Goal: Information Seeking & Learning: Learn about a topic

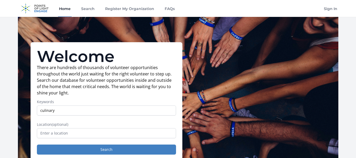
type input "culinary"
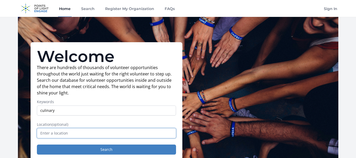
click at [64, 135] on input "text" at bounding box center [106, 133] width 139 height 10
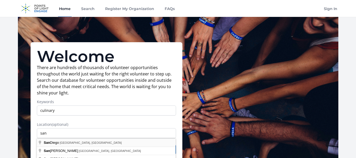
type input "[GEOGRAPHIC_DATA], [GEOGRAPHIC_DATA], [GEOGRAPHIC_DATA]"
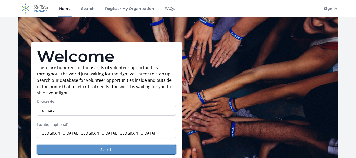
click at [116, 151] on button "Search" at bounding box center [106, 150] width 139 height 10
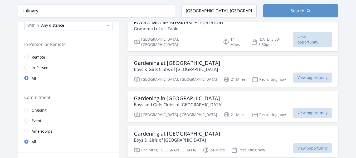
scroll to position [53, 0]
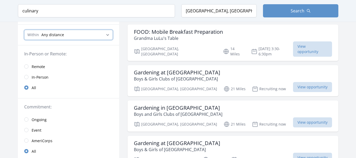
click at [103, 36] on select "Any distance , 5 Miles , 20 Miles , 50 Miles , 100 Miles" at bounding box center [68, 35] width 89 height 10
select select "32186"
click at [24, 30] on select "Any distance , 5 Miles , 20 Miles , 50 Miles , 100 Miles" at bounding box center [68, 35] width 89 height 10
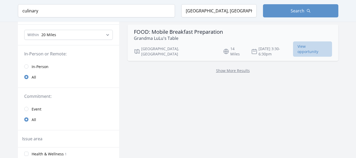
click at [293, 46] on span "View opportunity" at bounding box center [312, 48] width 39 height 15
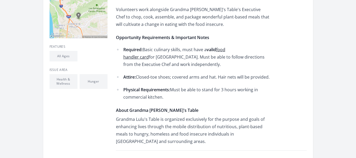
scroll to position [168, 0]
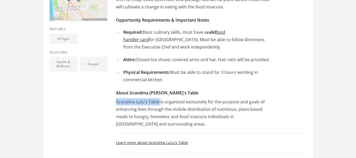
drag, startPoint x: 115, startPoint y: 94, endPoint x: 159, endPoint y: 96, distance: 44.6
click at [159, 96] on div "Opportunity Details Event In-Person Aug 1st 3:30-6:30pm San Diego, CA 92121" at bounding box center [178, 46] width 257 height 235
copy p "Grandma Lulu's Table"
